Goal: Task Accomplishment & Management: Manage account settings

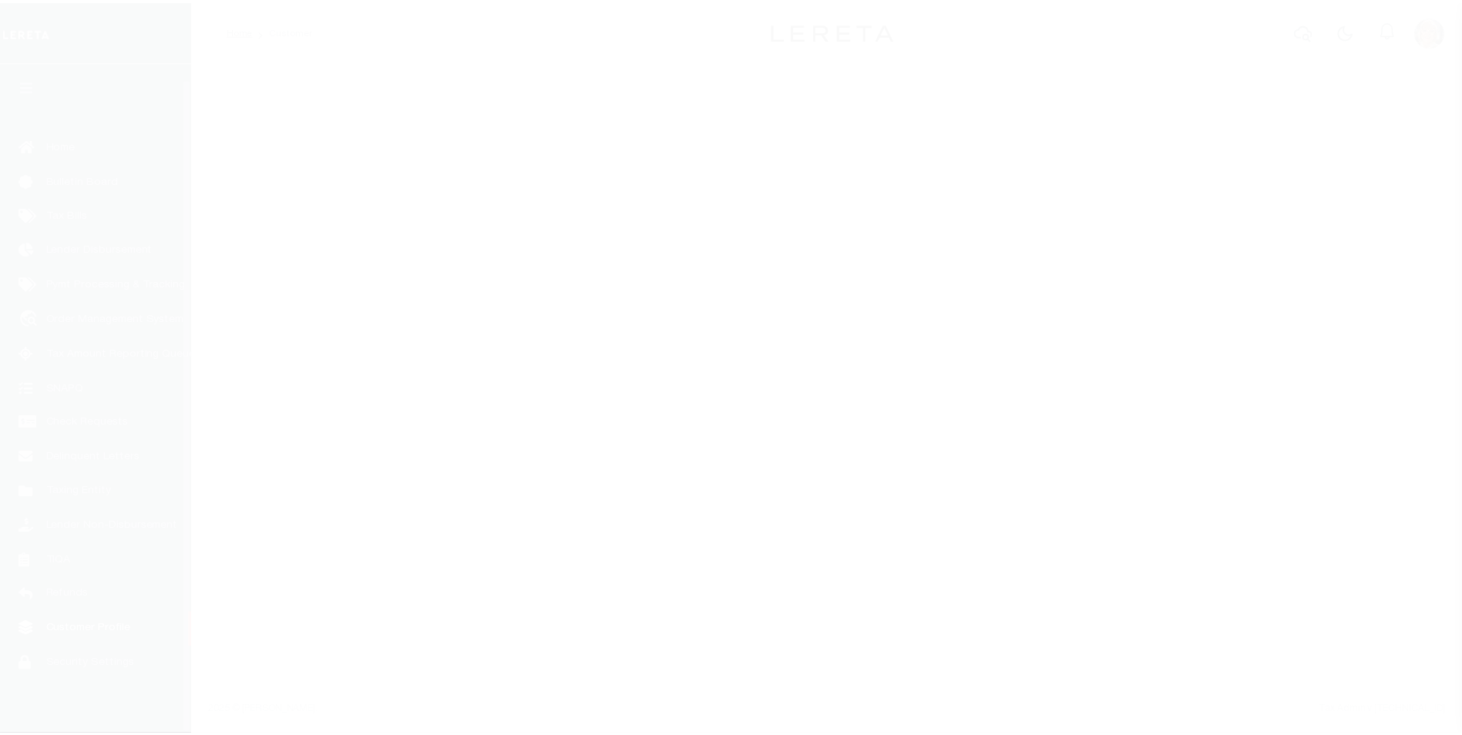
scroll to position [15, 0]
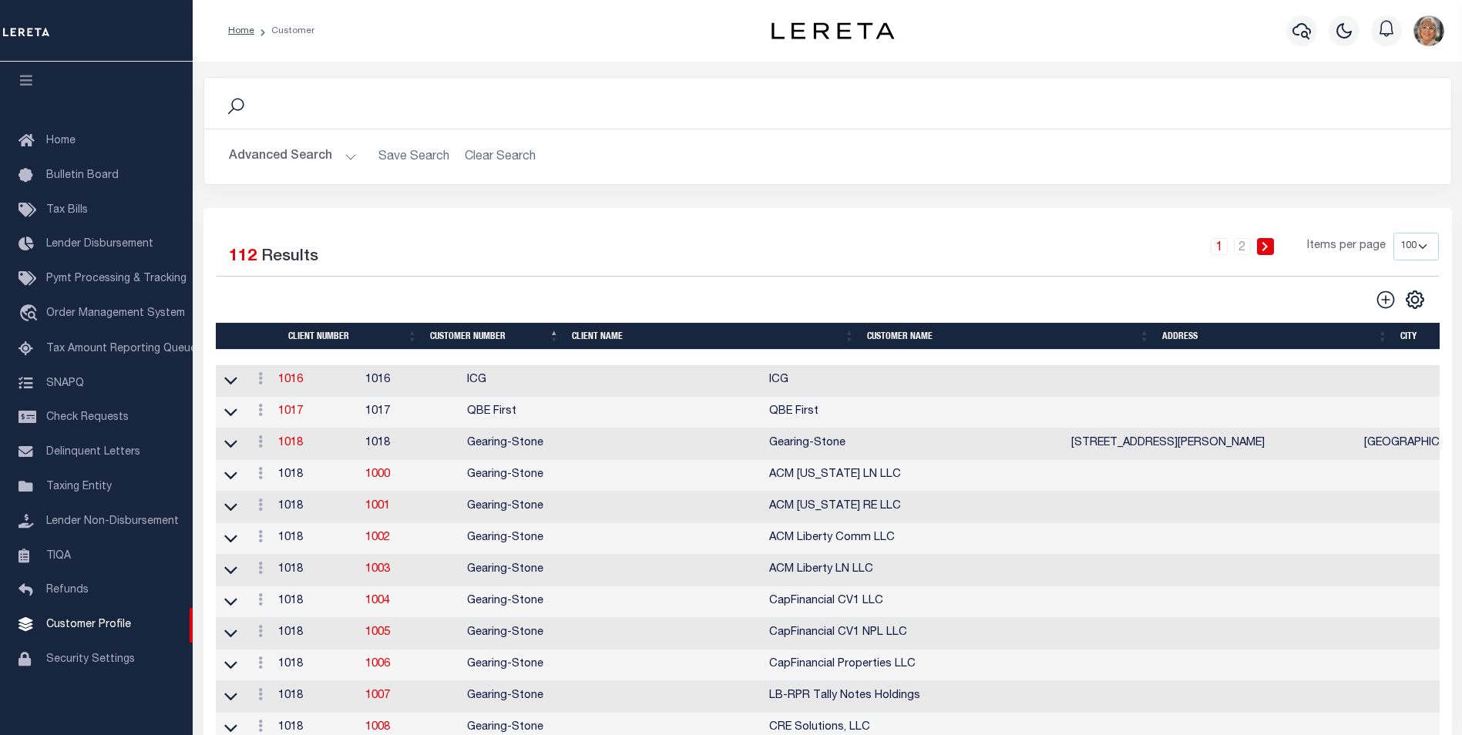
click at [277, 150] on button "Advanced Search" at bounding box center [293, 157] width 128 height 30
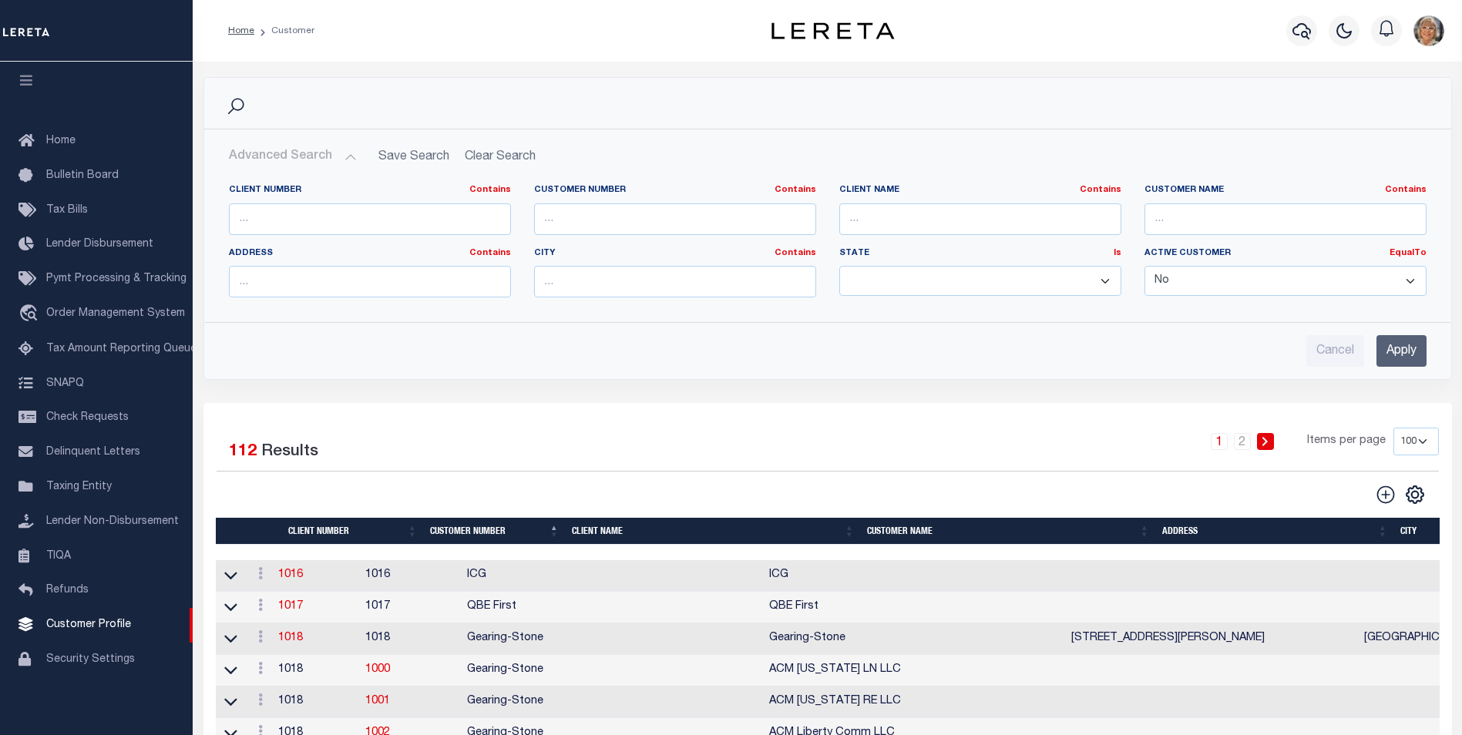
click at [1412, 274] on select "Yes No" at bounding box center [1286, 281] width 282 height 30
select select "true"
click at [1145, 266] on select "Yes No" at bounding box center [1286, 281] width 282 height 30
click at [999, 222] on input "text" at bounding box center [980, 219] width 282 height 32
type input "corporate"
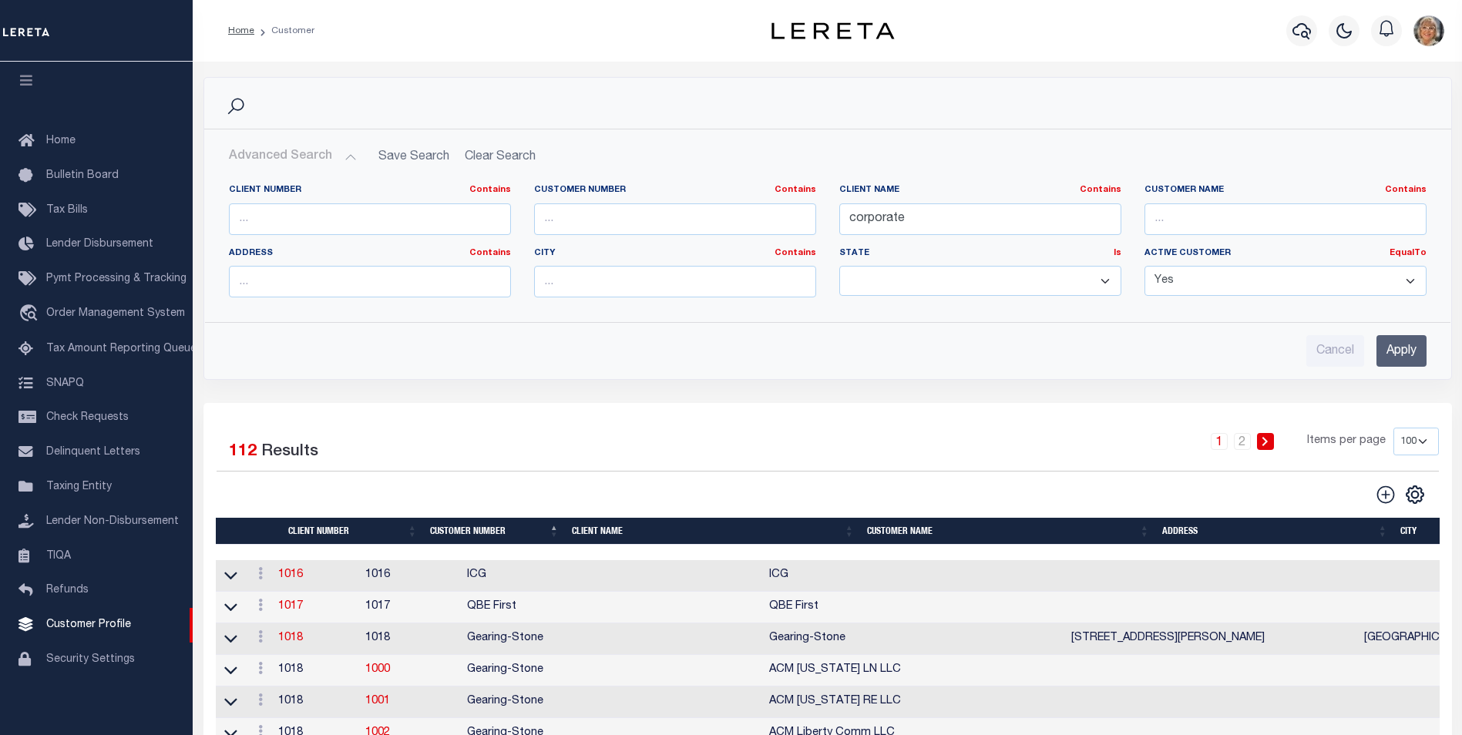
click at [1409, 350] on input "Apply" at bounding box center [1402, 351] width 50 height 32
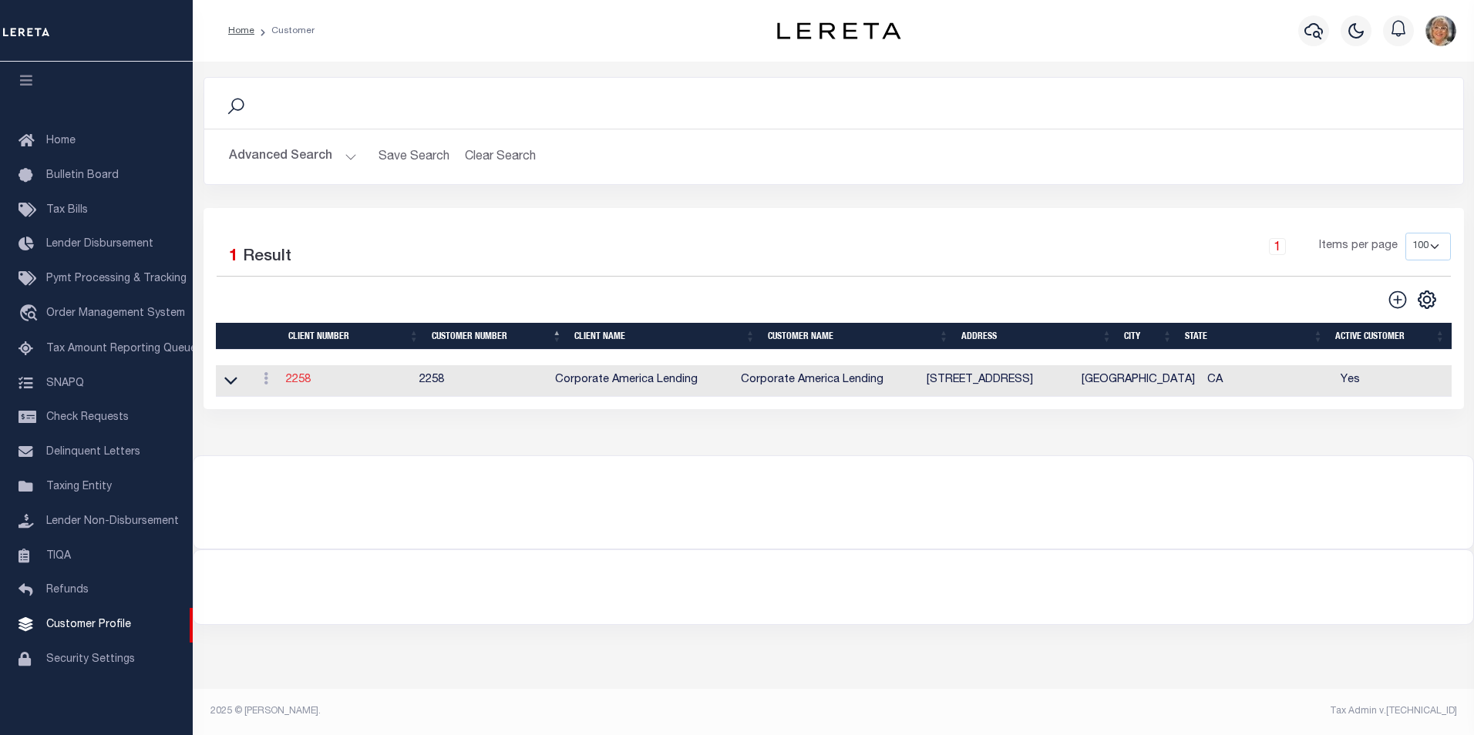
click at [301, 378] on link "2258" at bounding box center [298, 380] width 25 height 11
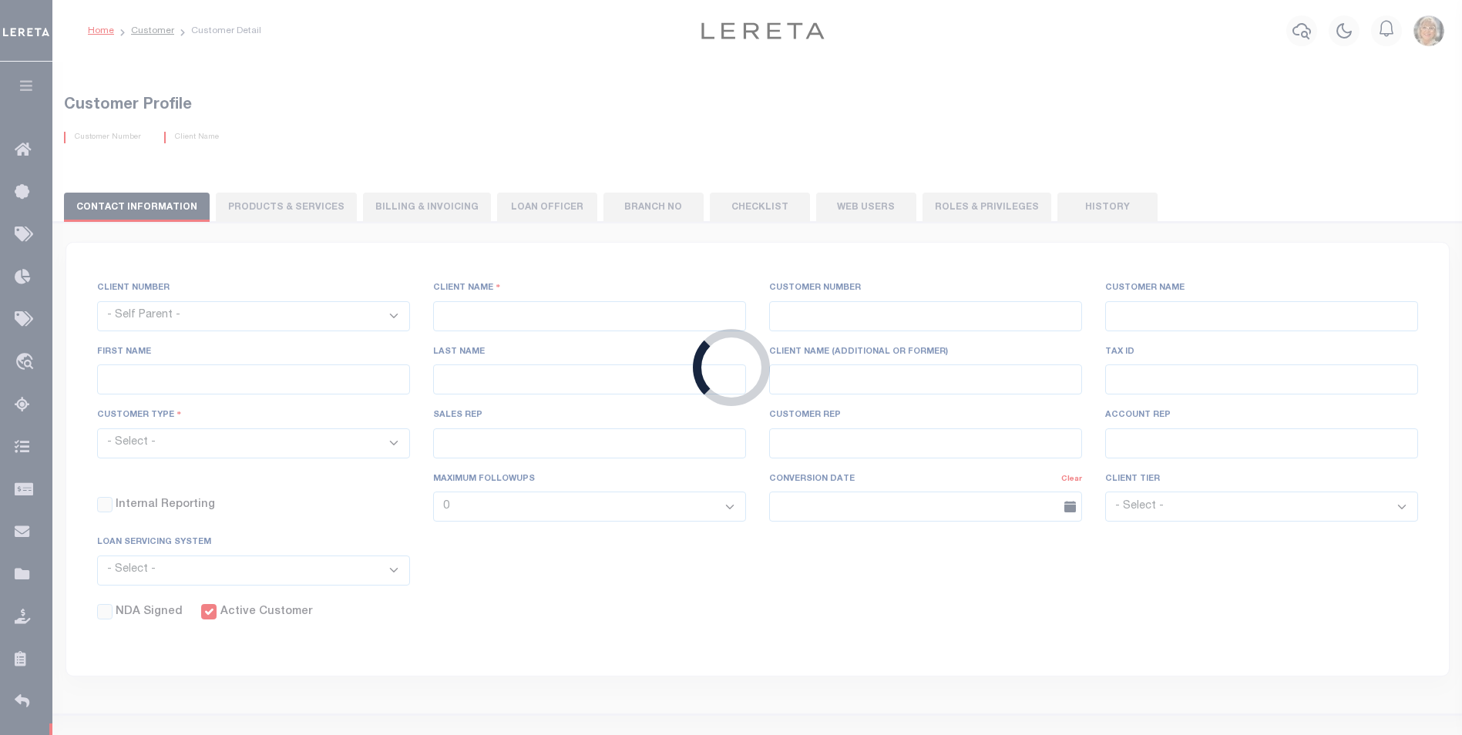
select select
type input "Corporate America Lending"
type input "2258"
type input "Corporate America Lending"
select select "Mixed Portfolio"
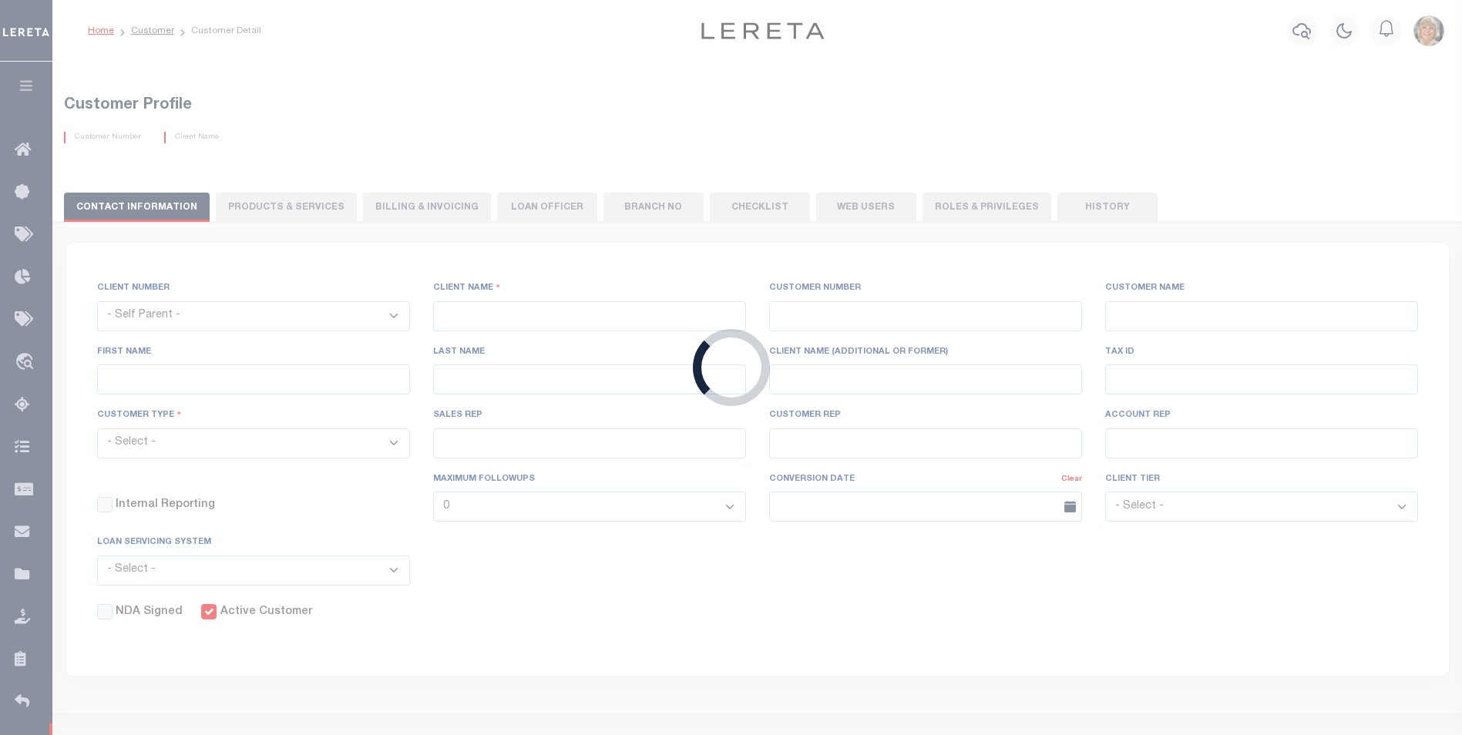
type input "[PERSON_NAME]"
type input "[DATE]"
select select "Tier 4"
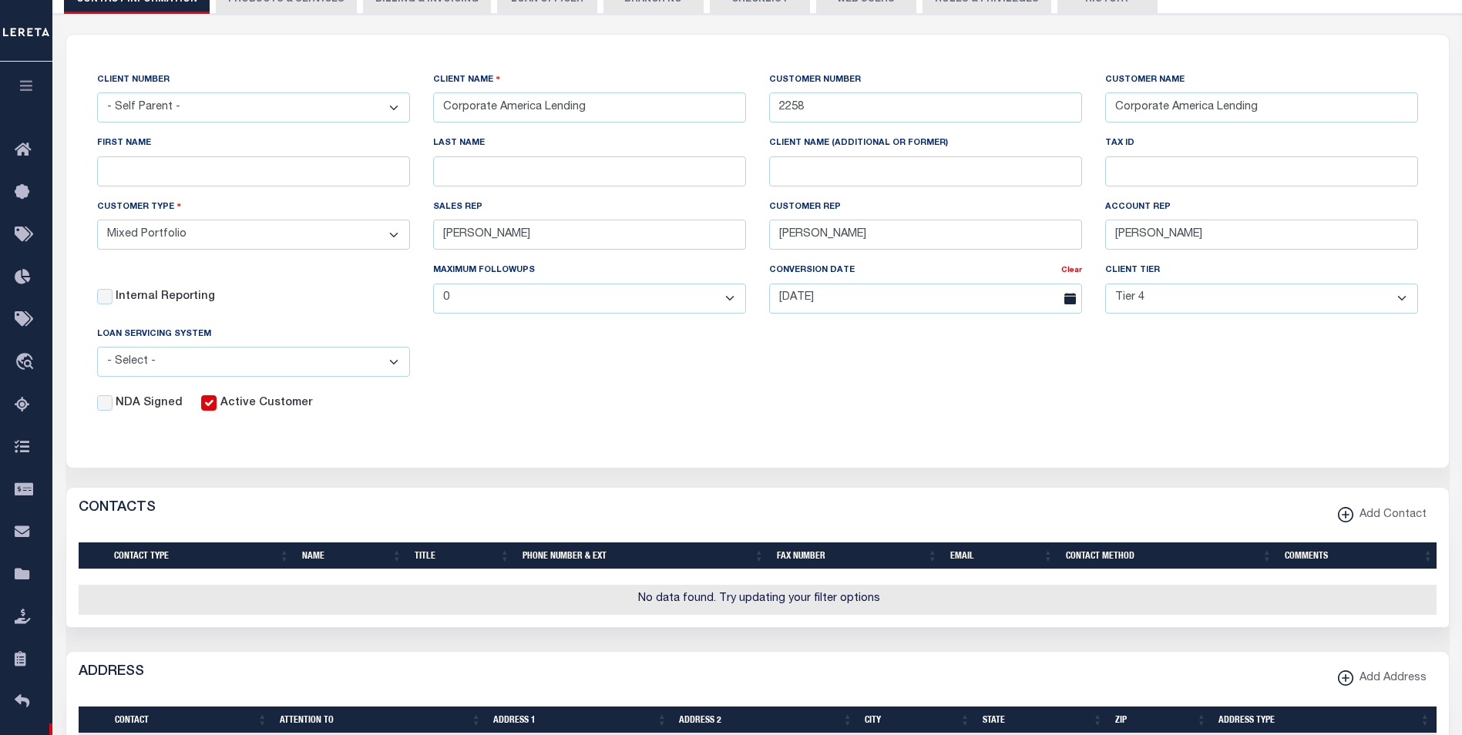
scroll to position [231, 0]
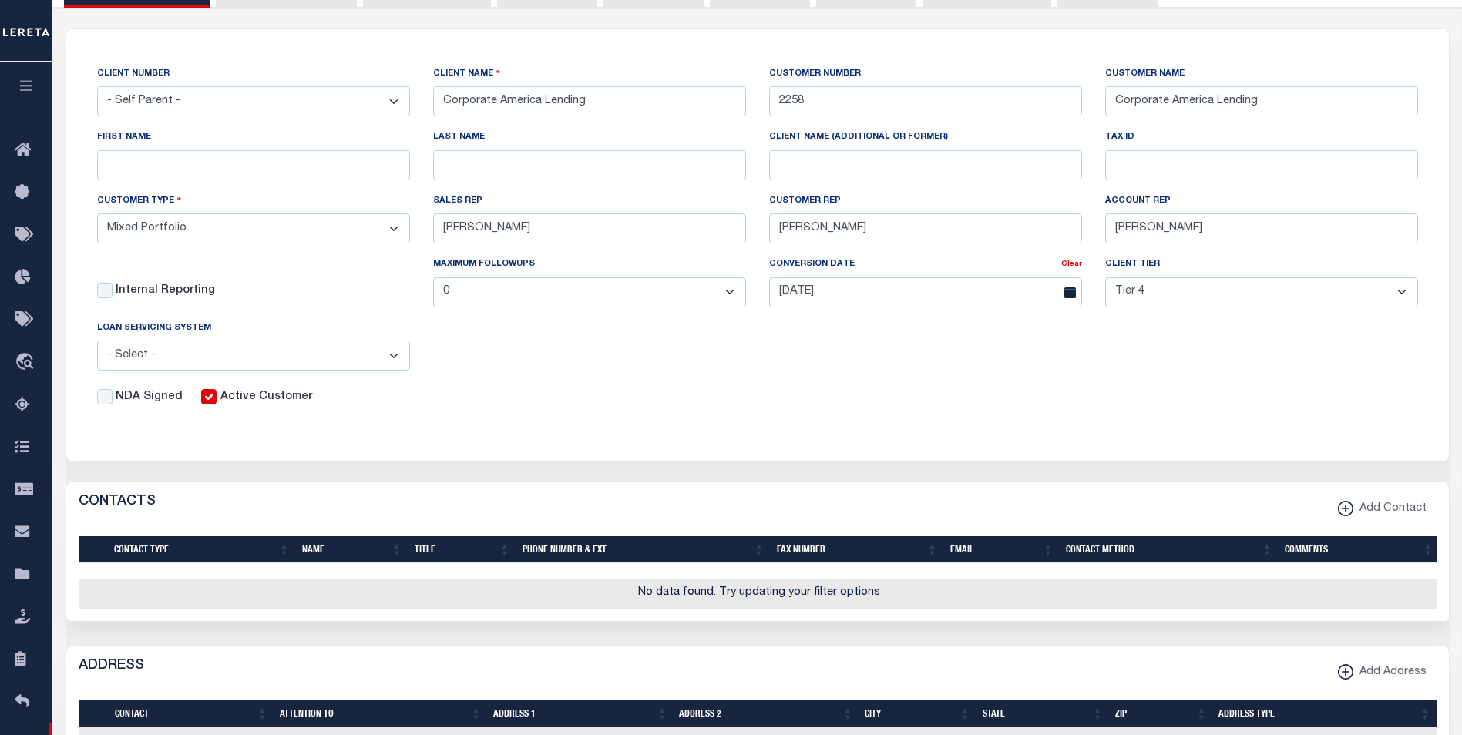
click at [205, 396] on input "Active Customer" at bounding box center [208, 396] width 15 height 15
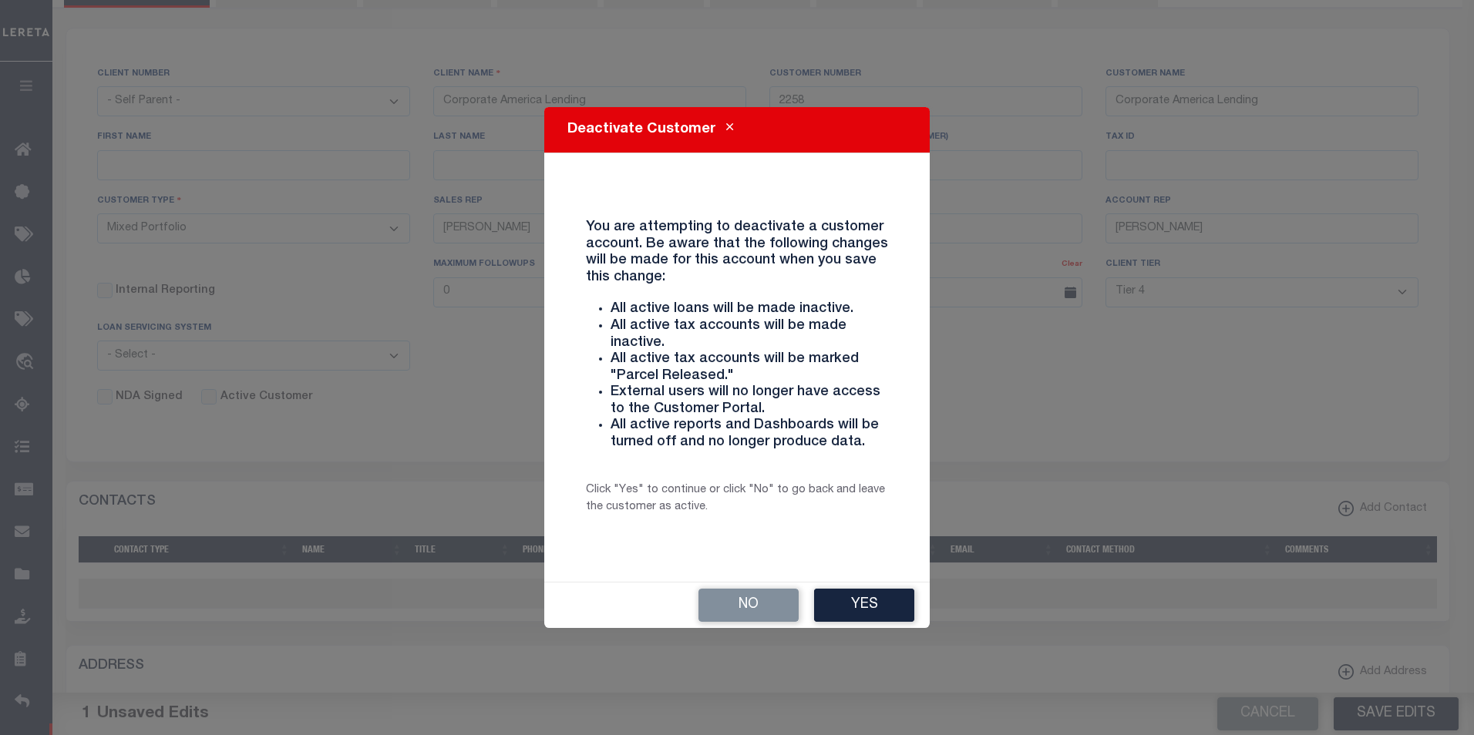
click at [756, 613] on button "No" at bounding box center [748, 605] width 100 height 33
checkbox input "true"
